Goal: Find specific page/section: Find specific page/section

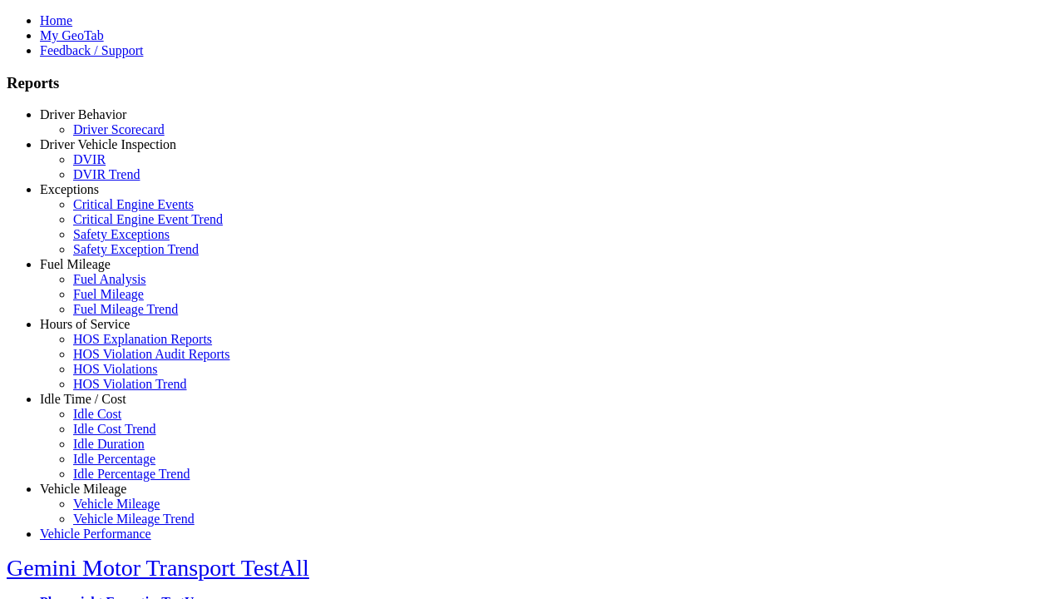
click at [96, 406] on link "Idle Time / Cost" at bounding box center [83, 399] width 86 height 14
click at [108, 421] on link "Idle Cost" at bounding box center [97, 414] width 48 height 14
select select "**"
type input "**********"
